Goal: Find specific page/section: Find specific page/section

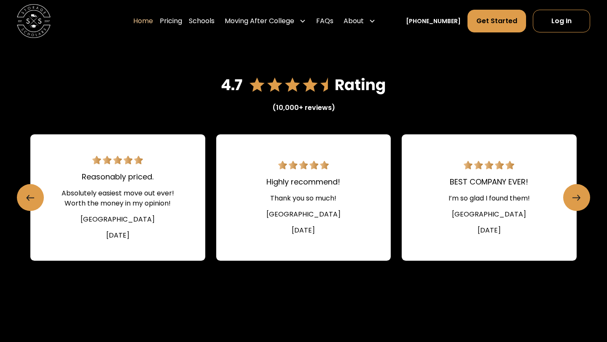
scroll to position [1195, 0]
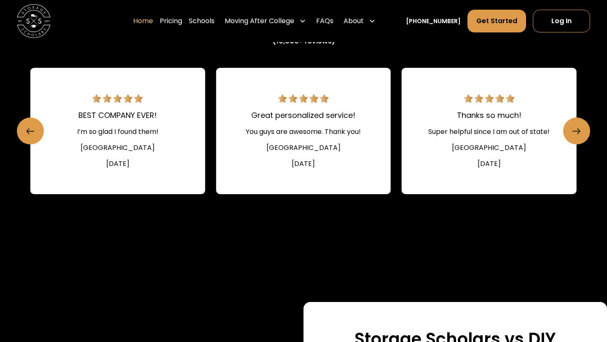
click at [119, 149] on div "[GEOGRAPHIC_DATA]" at bounding box center [117, 148] width 74 height 10
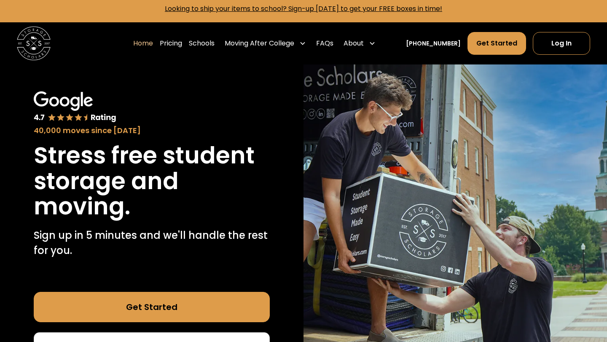
scroll to position [3, 0]
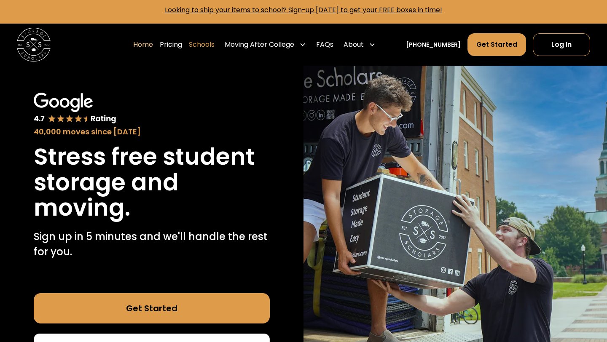
click at [206, 45] on link "Schools" at bounding box center [202, 45] width 26 height 24
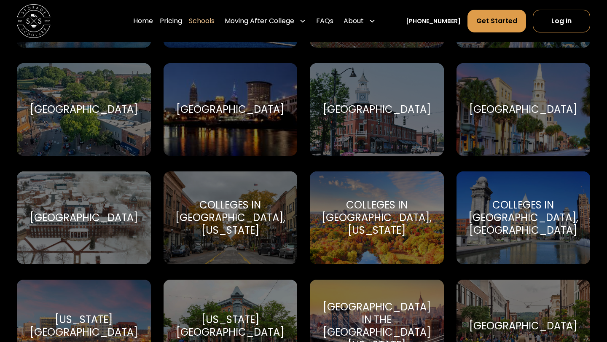
scroll to position [906, 0]
click at [381, 243] on div "Colleges in New Haven, Connecticut Yale" at bounding box center [377, 217] width 134 height 93
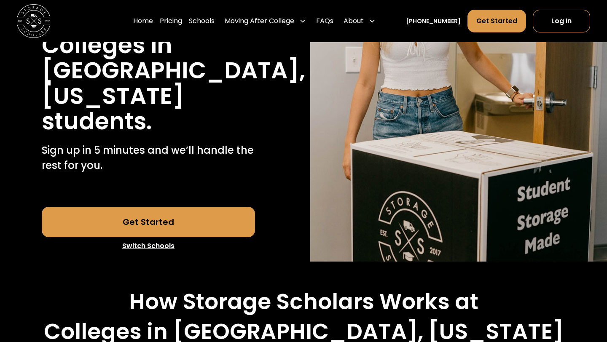
scroll to position [182, 0]
